Goal: Information Seeking & Learning: Learn about a topic

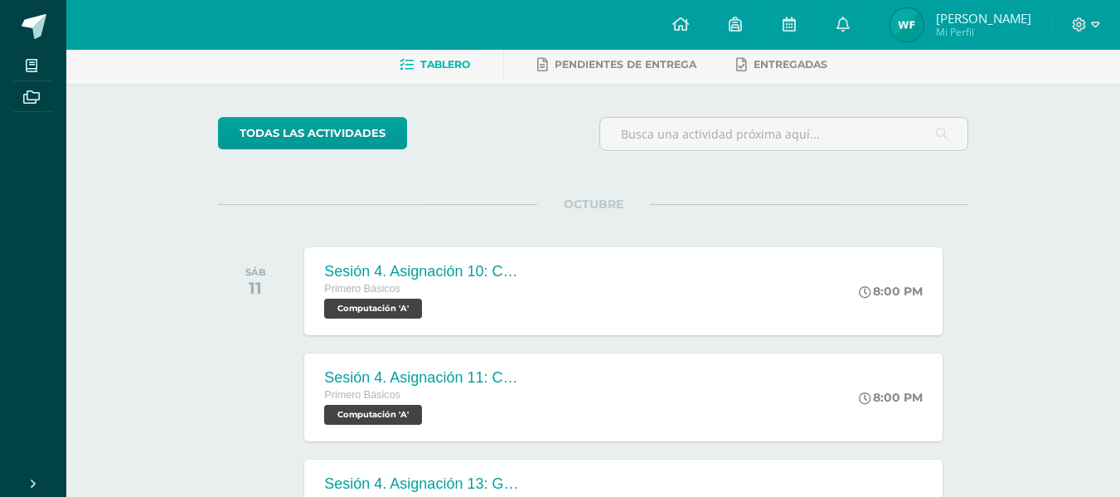
scroll to position [84, 0]
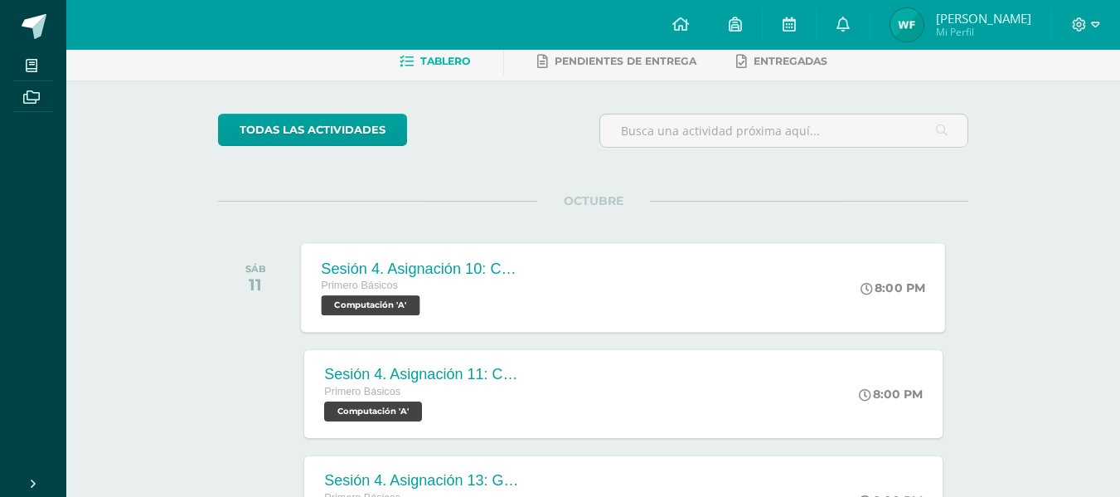
click at [806, 322] on div "Sesión 4. Asignación 10: Continúa Calculando los Gastos Primero Básicos Computa…" at bounding box center [624, 287] width 644 height 89
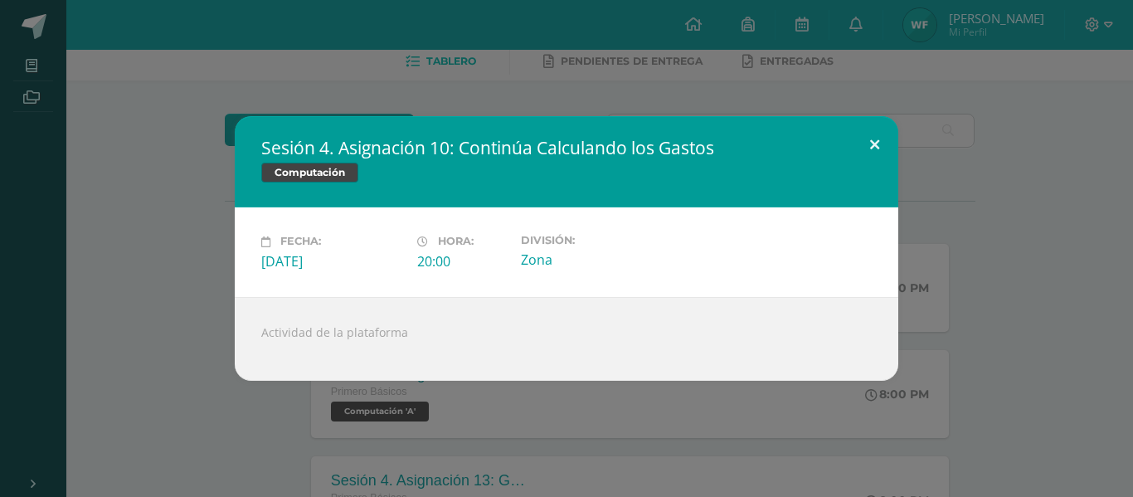
click at [891, 153] on button at bounding box center [874, 144] width 47 height 56
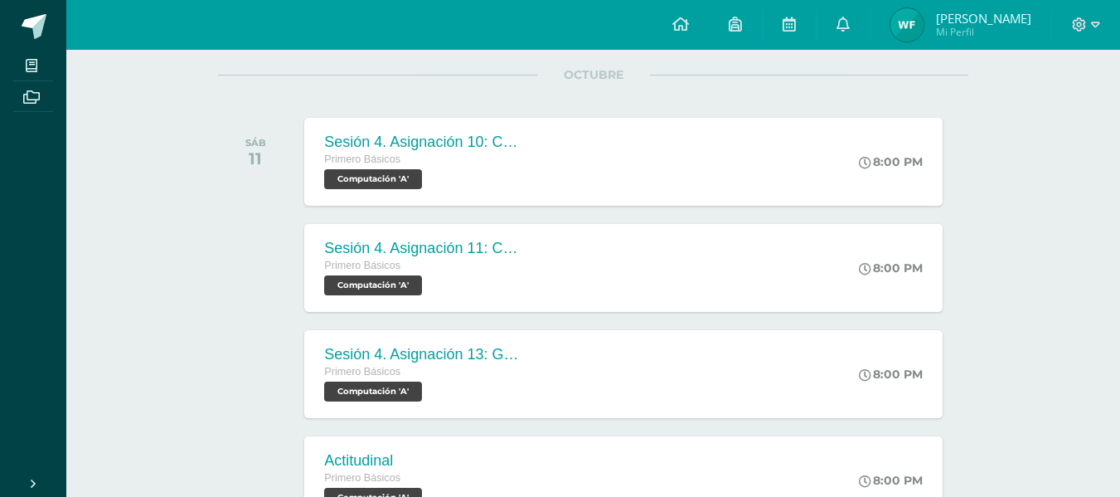
scroll to position [222, 0]
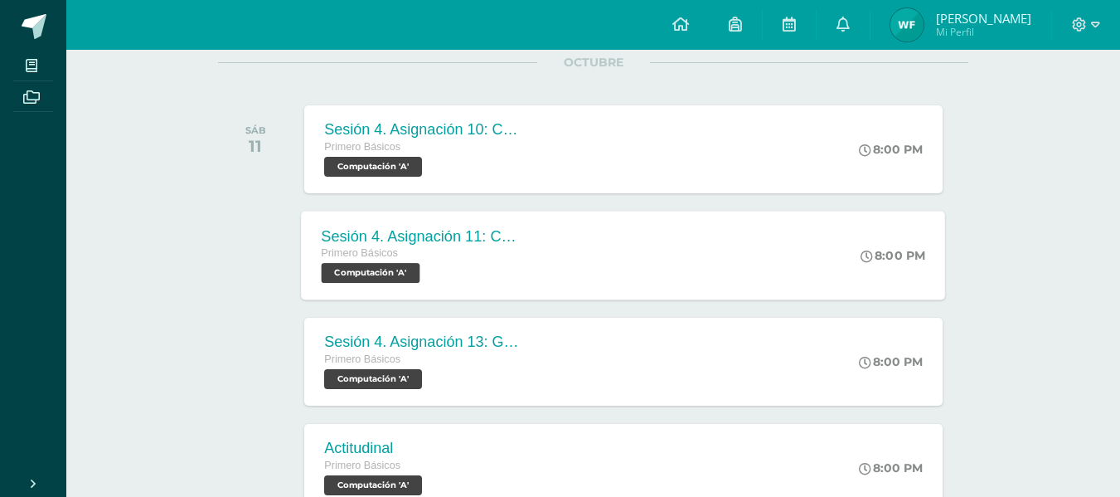
click at [791, 279] on div "Sesión 4. Asignación 11: Calcula los Ingresos de Ventas Primero Básicos Computa…" at bounding box center [624, 255] width 644 height 89
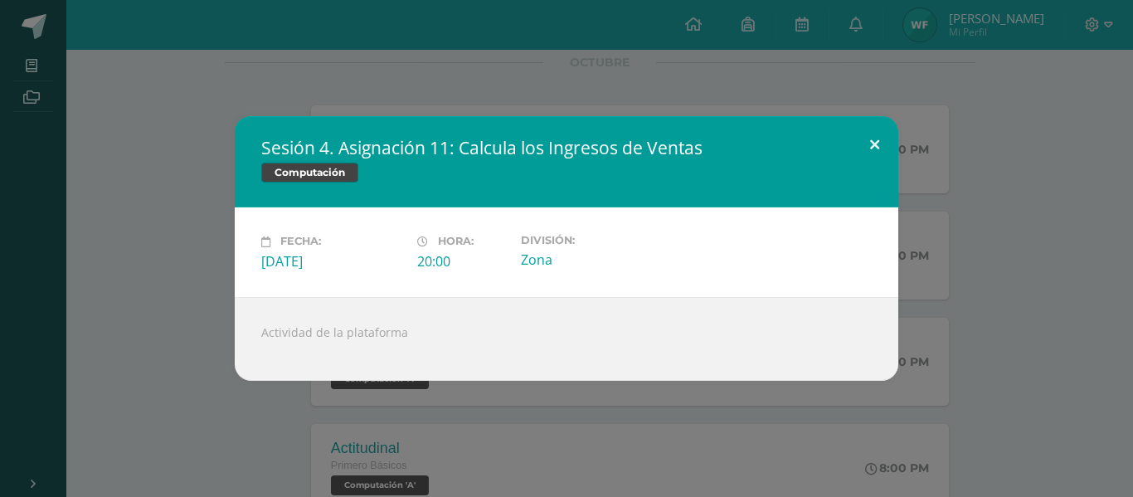
click at [875, 153] on button at bounding box center [874, 144] width 47 height 56
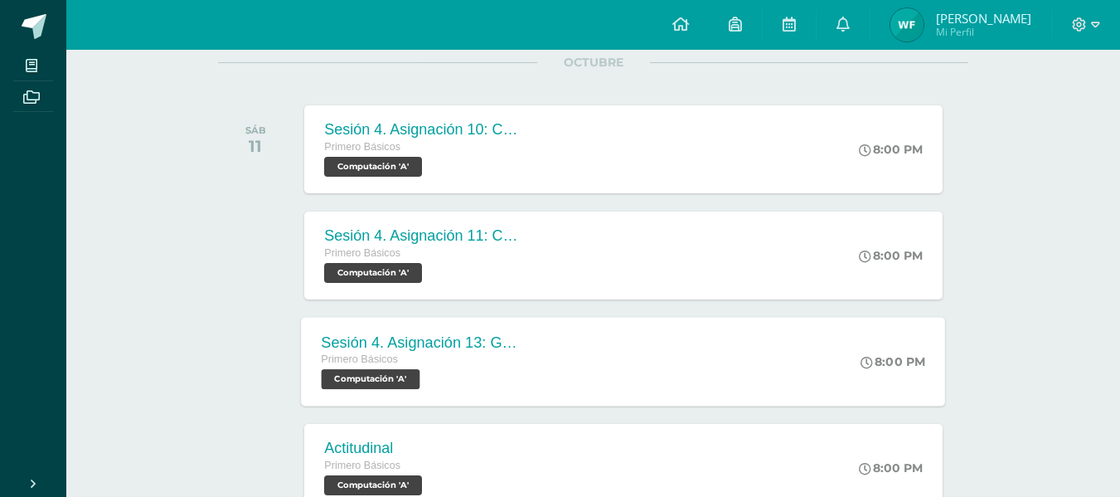
click at [729, 355] on div "Sesión 4. Asignación 13: Grafica los Resultados Financieros Primero Básicos Com…" at bounding box center [624, 361] width 644 height 89
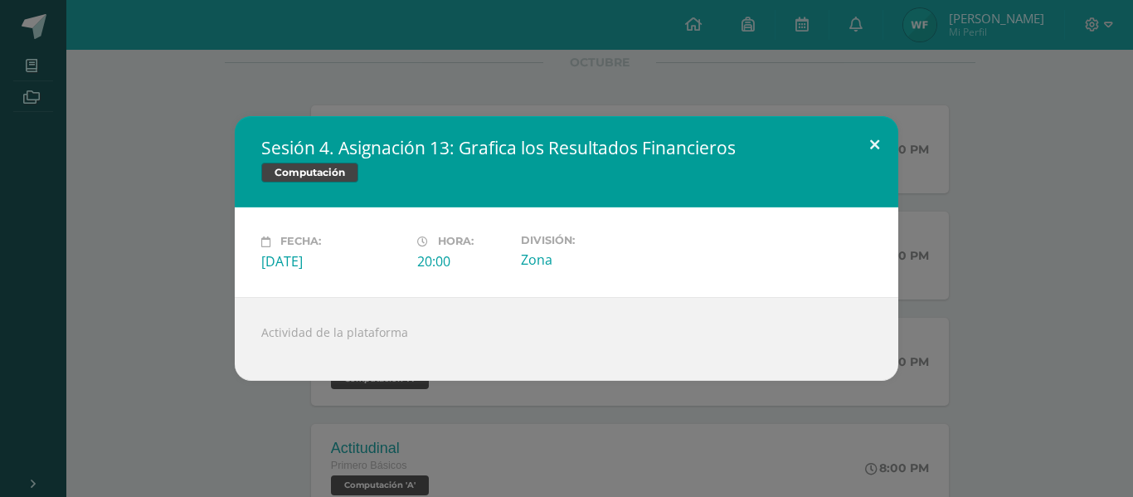
click at [862, 143] on button at bounding box center [874, 144] width 47 height 56
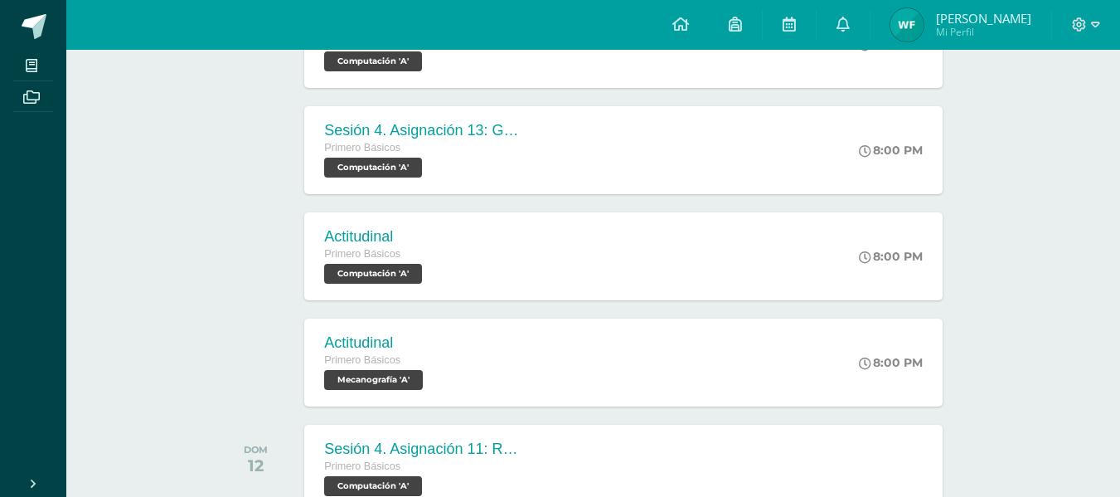
scroll to position [485, 0]
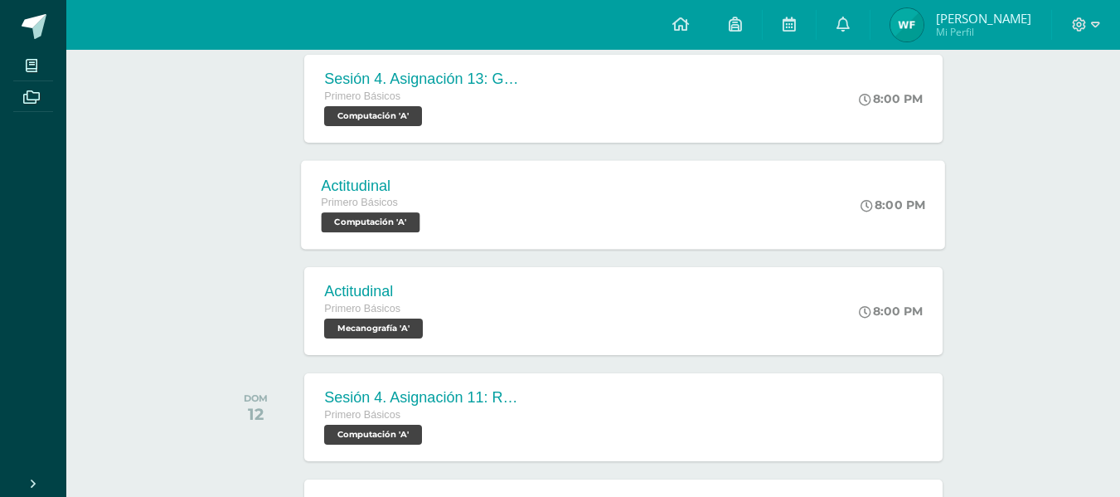
click at [759, 193] on div "Actitudinal Primero Básicos Computación 'A' 8:00 PM Actitudinal Computación Car…" at bounding box center [624, 204] width 644 height 89
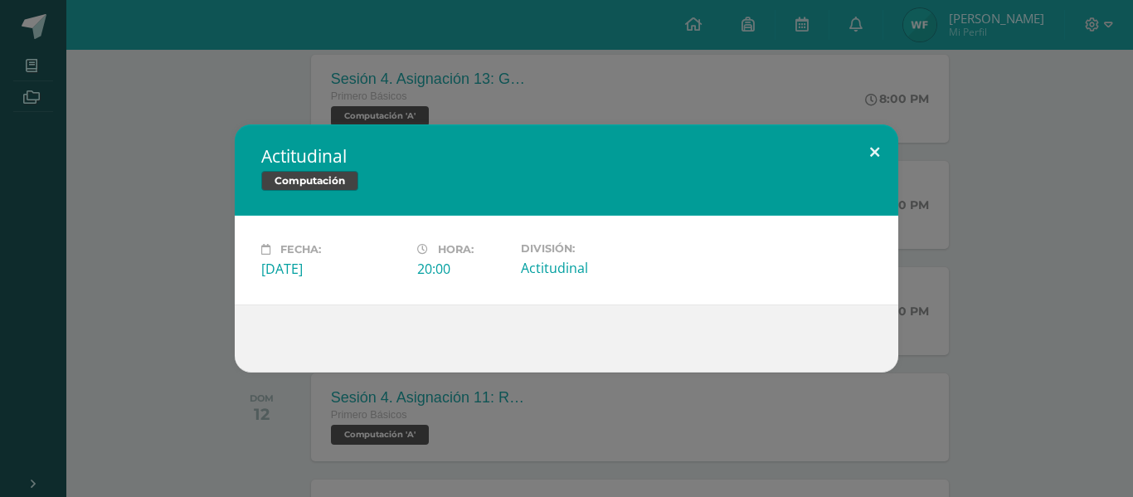
click at [862, 154] on button at bounding box center [874, 152] width 47 height 56
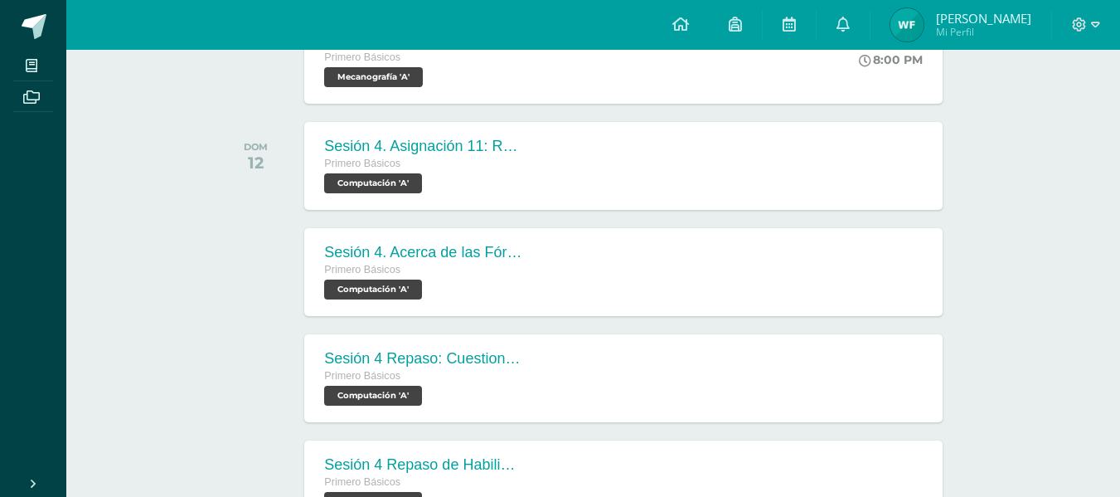
scroll to position [768, 0]
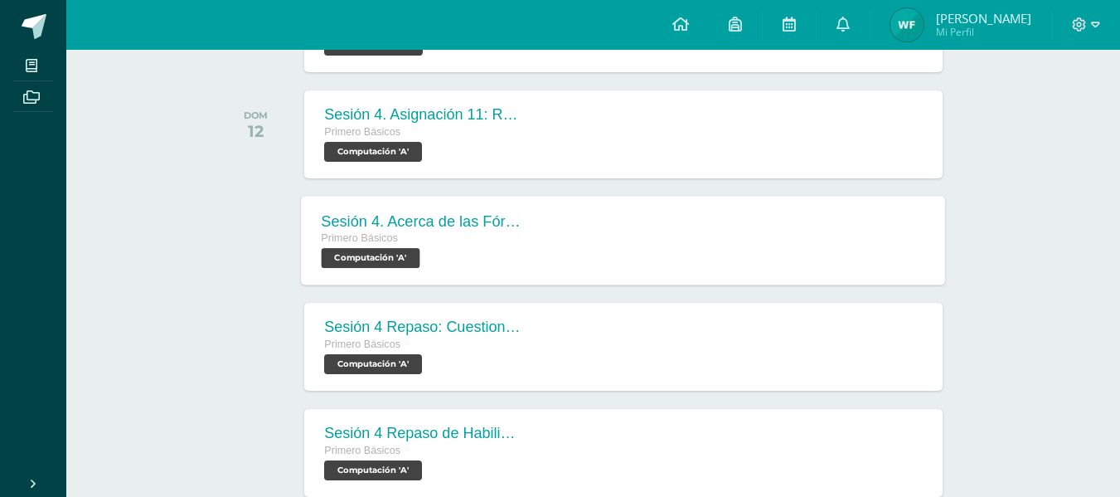
click at [818, 264] on div "Sesión 4. Acerca de las Fórmulas en Microsoft Excel Primero Básicos Computación…" at bounding box center [624, 240] width 644 height 89
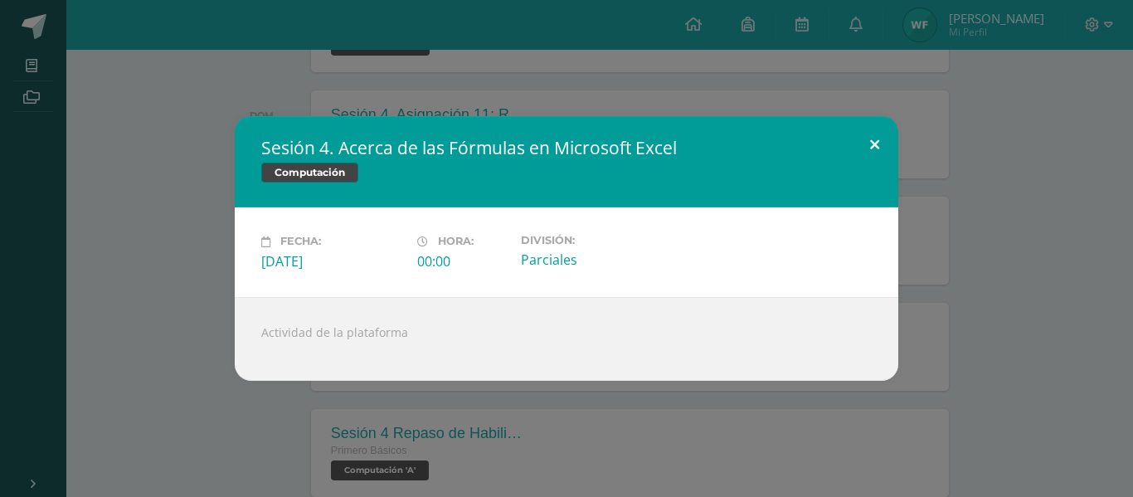
click at [870, 146] on button at bounding box center [874, 144] width 47 height 56
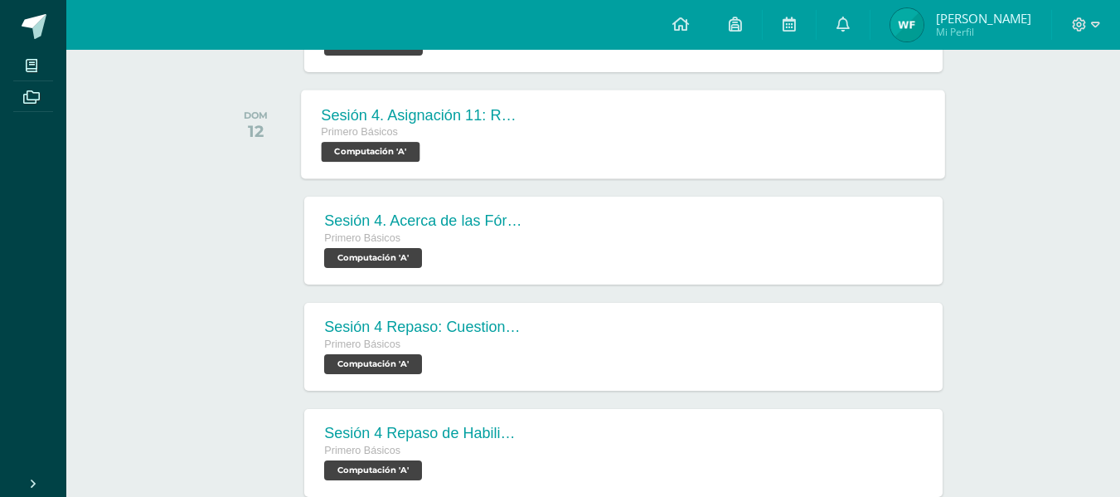
click at [732, 143] on div "Sesión 4. Asignación 11: Revisión de [PERSON_NAME] Primero Básicos Computación …" at bounding box center [624, 134] width 644 height 89
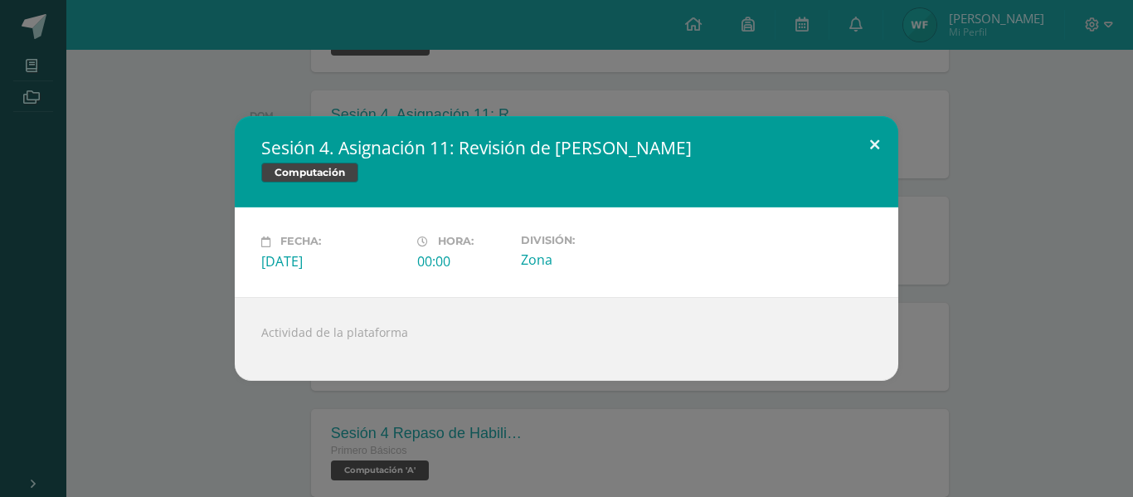
click at [878, 137] on button at bounding box center [874, 144] width 47 height 56
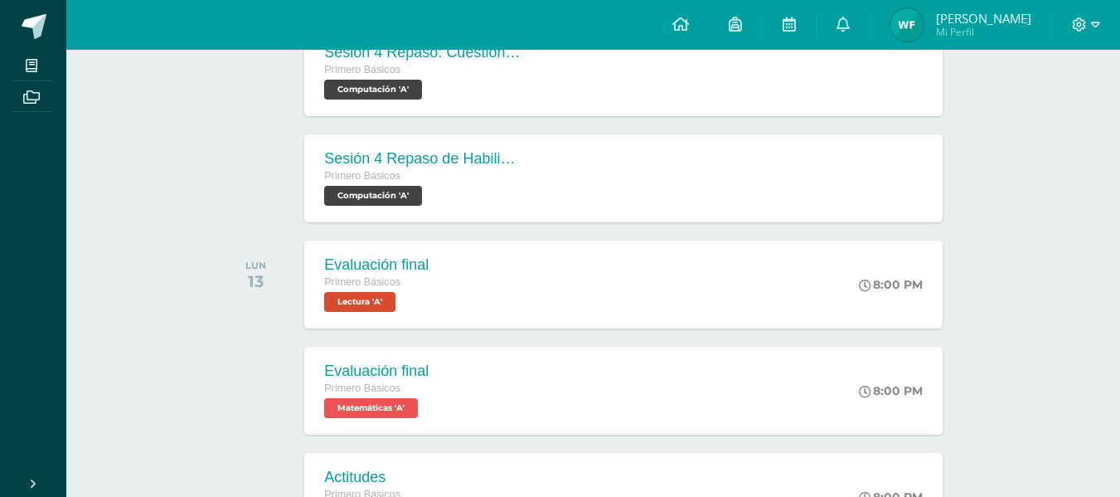
scroll to position [1022, 0]
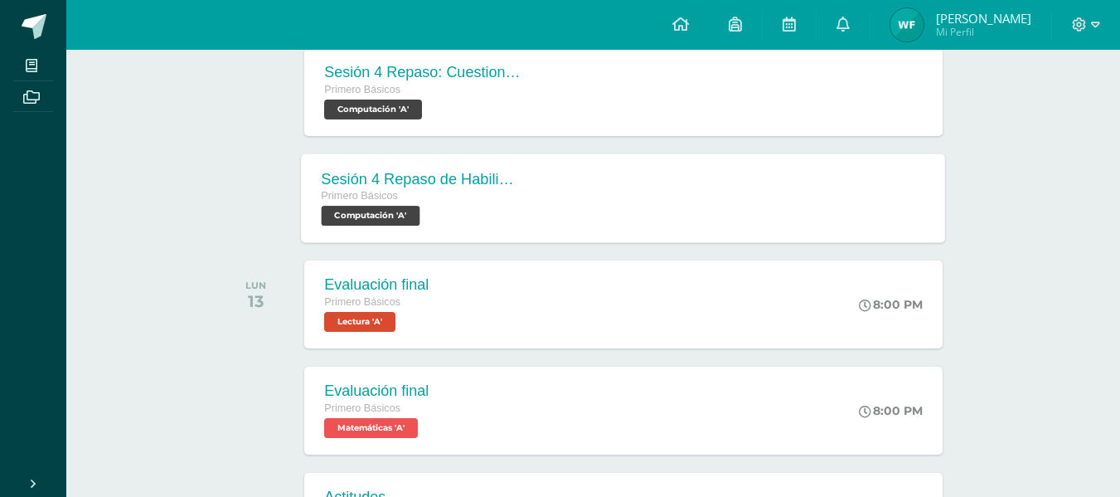
click at [711, 198] on div "Sesión 4 Repaso de Habilidades: Cantidad Total de Artículos Vendidos Primero Bá…" at bounding box center [624, 197] width 644 height 89
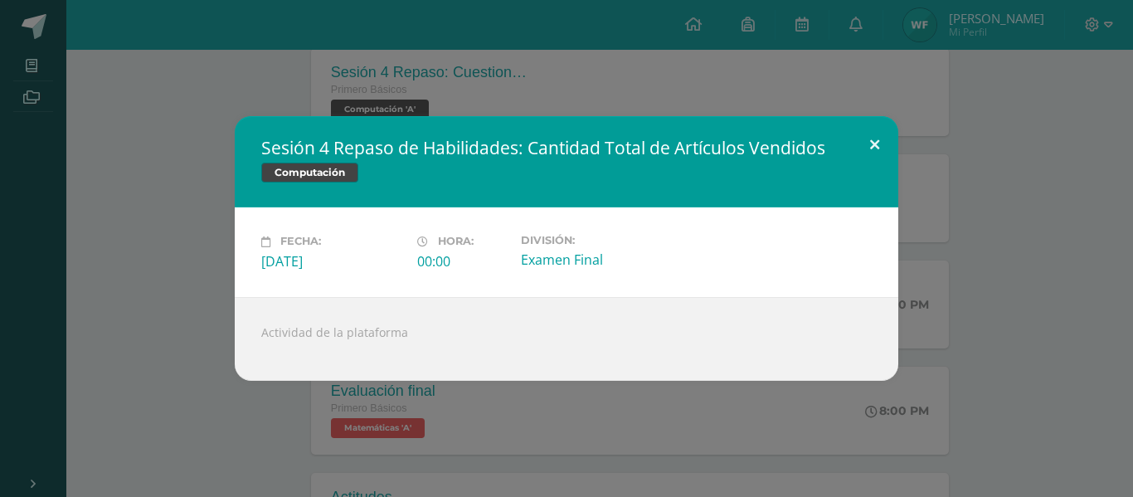
click at [886, 141] on button at bounding box center [874, 144] width 47 height 56
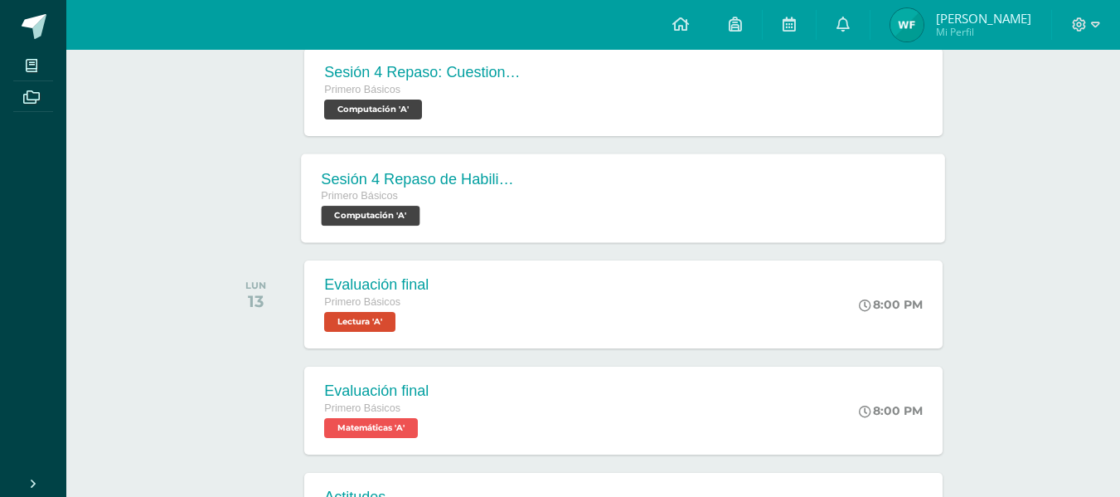
click at [868, 227] on div "Sesión 4 Repaso de Habilidades: Cantidad Total de Artículos Vendidos Primero Bá…" at bounding box center [624, 197] width 644 height 89
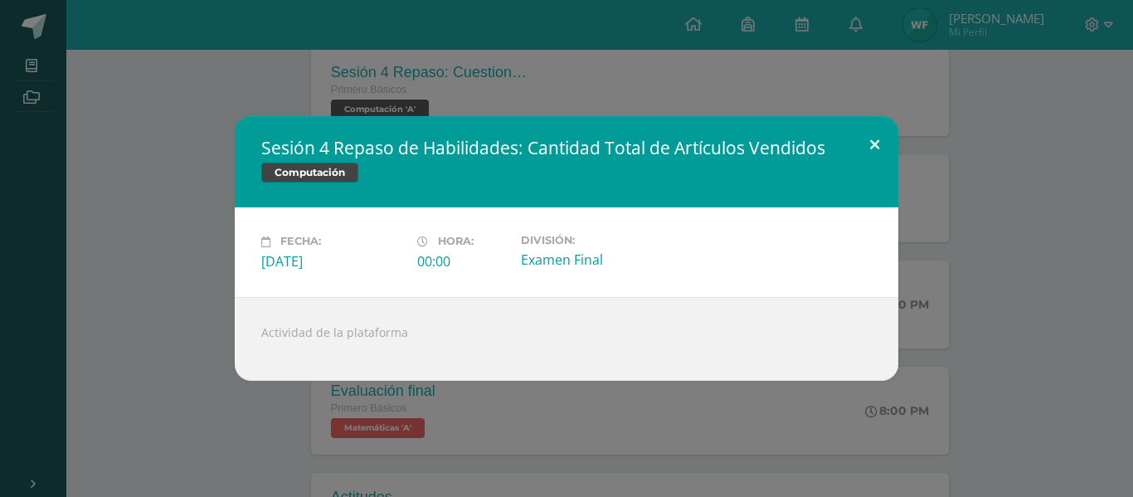
click at [869, 145] on button at bounding box center [874, 144] width 47 height 56
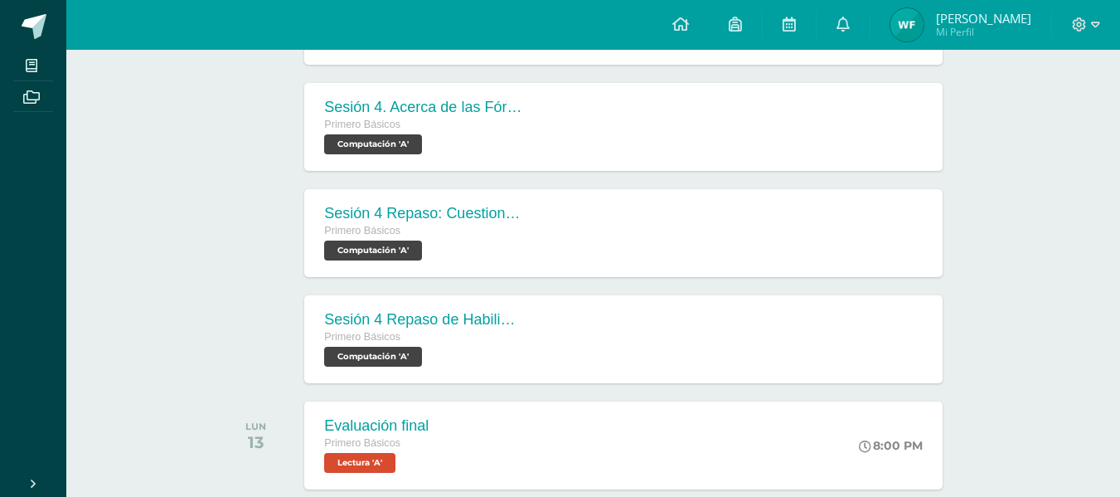
scroll to position [877, 0]
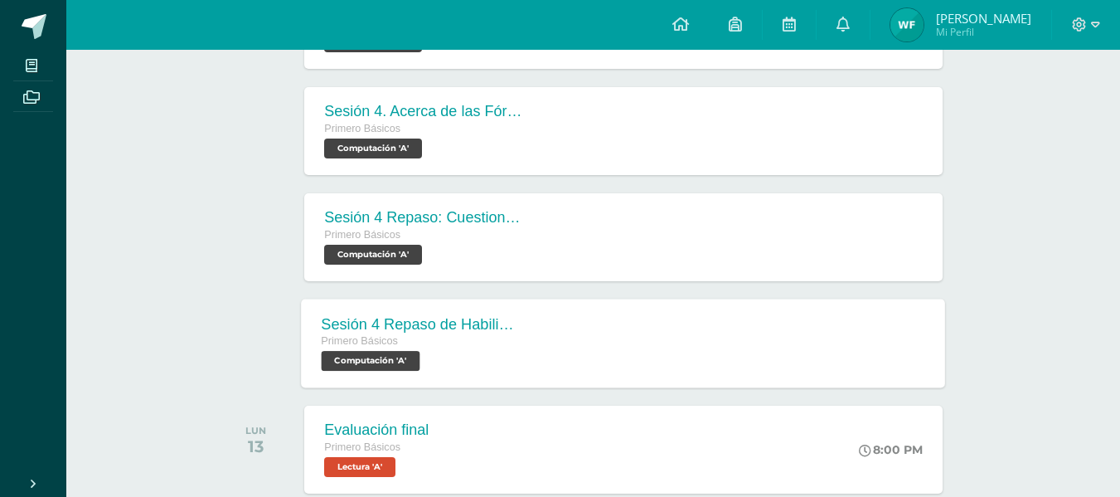
click at [815, 346] on div "Sesión 4 Repaso de Habilidades: Cantidad Total de Artículos Vendidos Primero Bá…" at bounding box center [624, 343] width 644 height 89
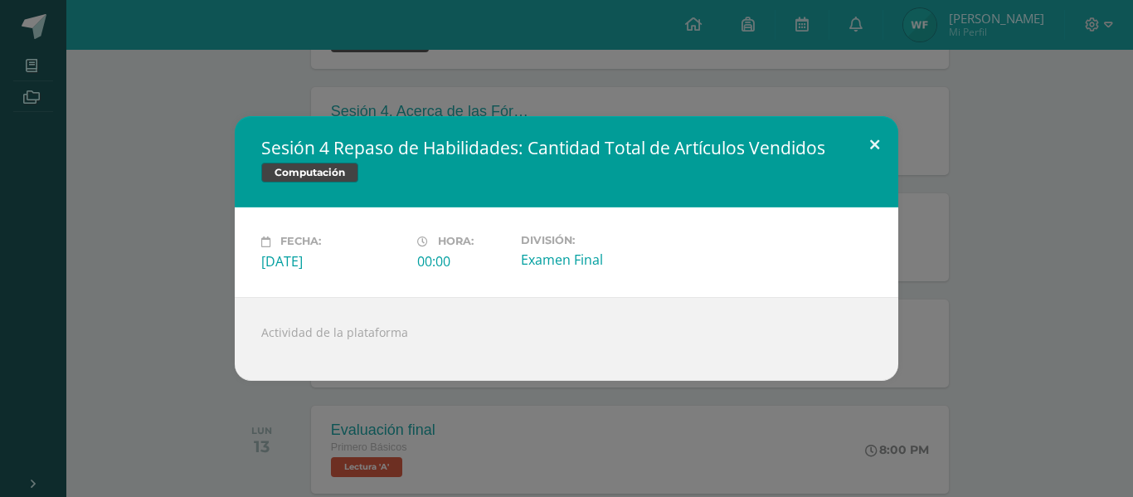
click at [883, 140] on button at bounding box center [874, 144] width 47 height 56
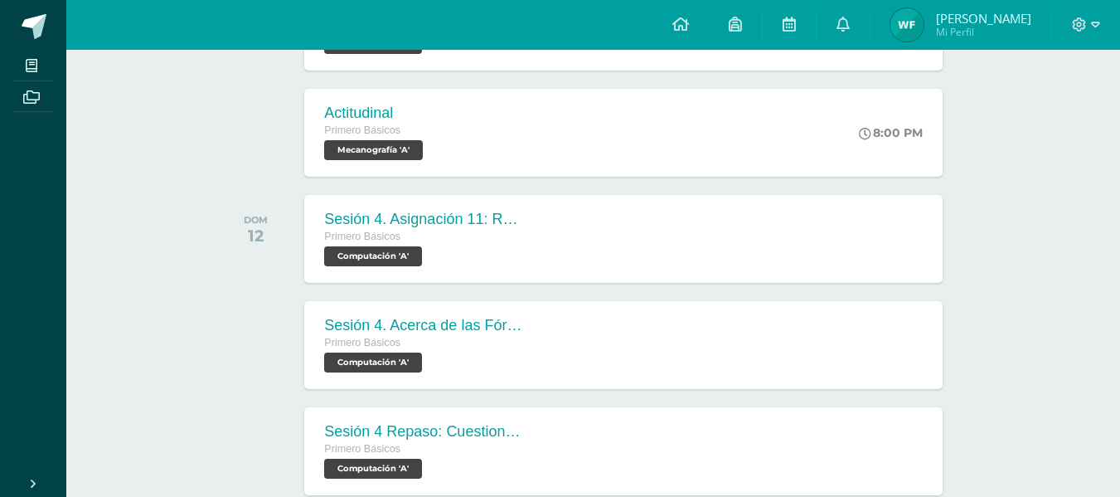
scroll to position [668, 0]
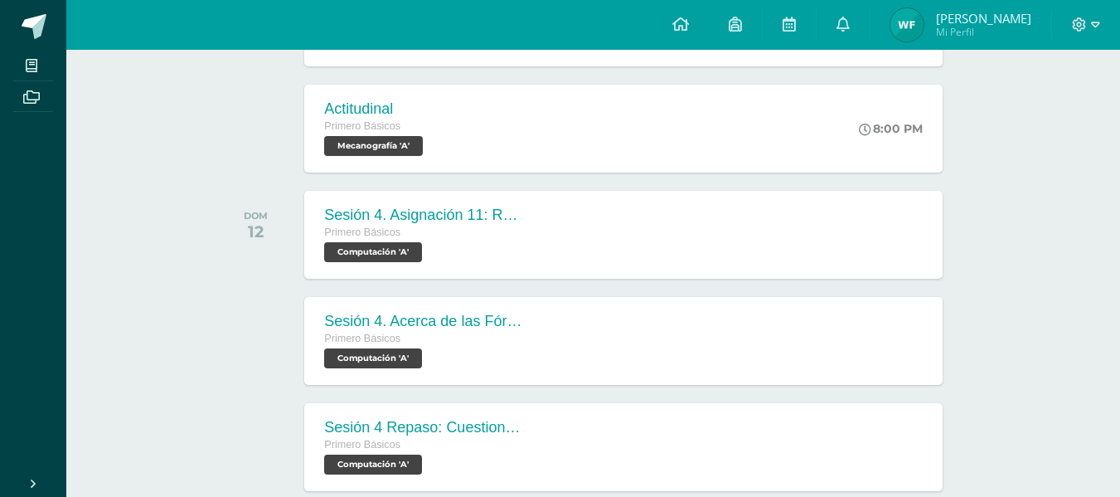
click at [724, 216] on div "Sesión 4. Asignación 11: Revisión de [PERSON_NAME] Primero Básicos Computación …" at bounding box center [624, 234] width 644 height 89
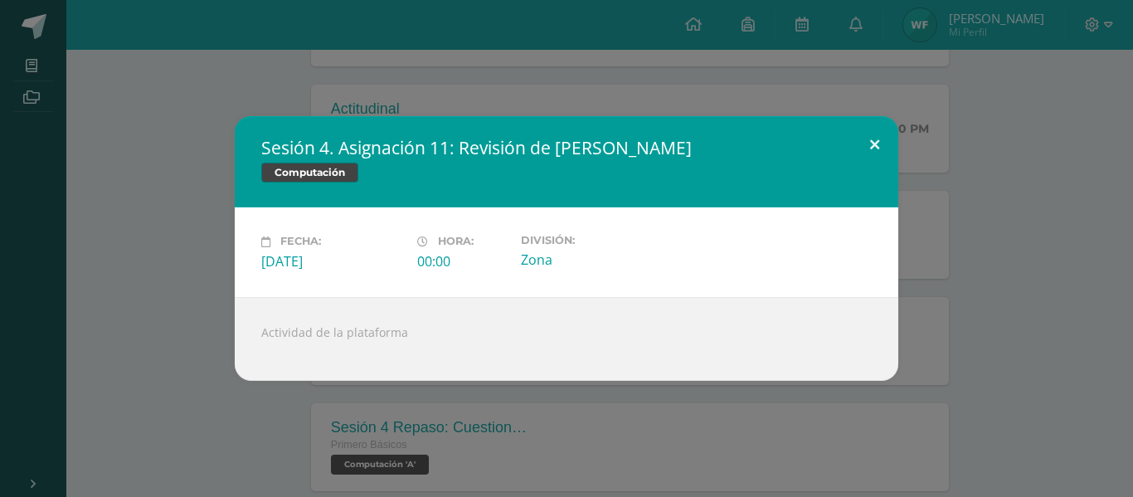
click at [873, 134] on button at bounding box center [874, 144] width 47 height 56
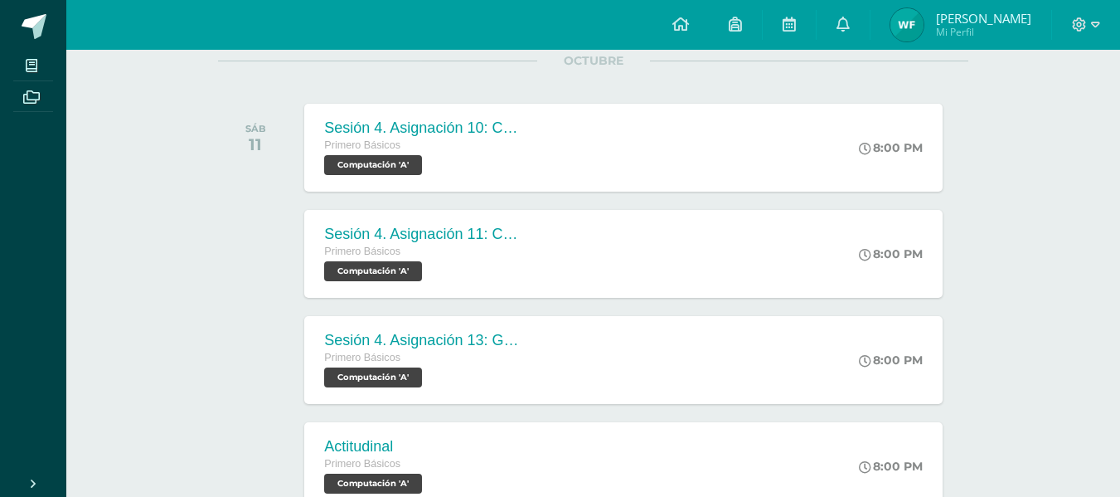
scroll to position [192, 0]
